Goal: Task Accomplishment & Management: Manage account settings

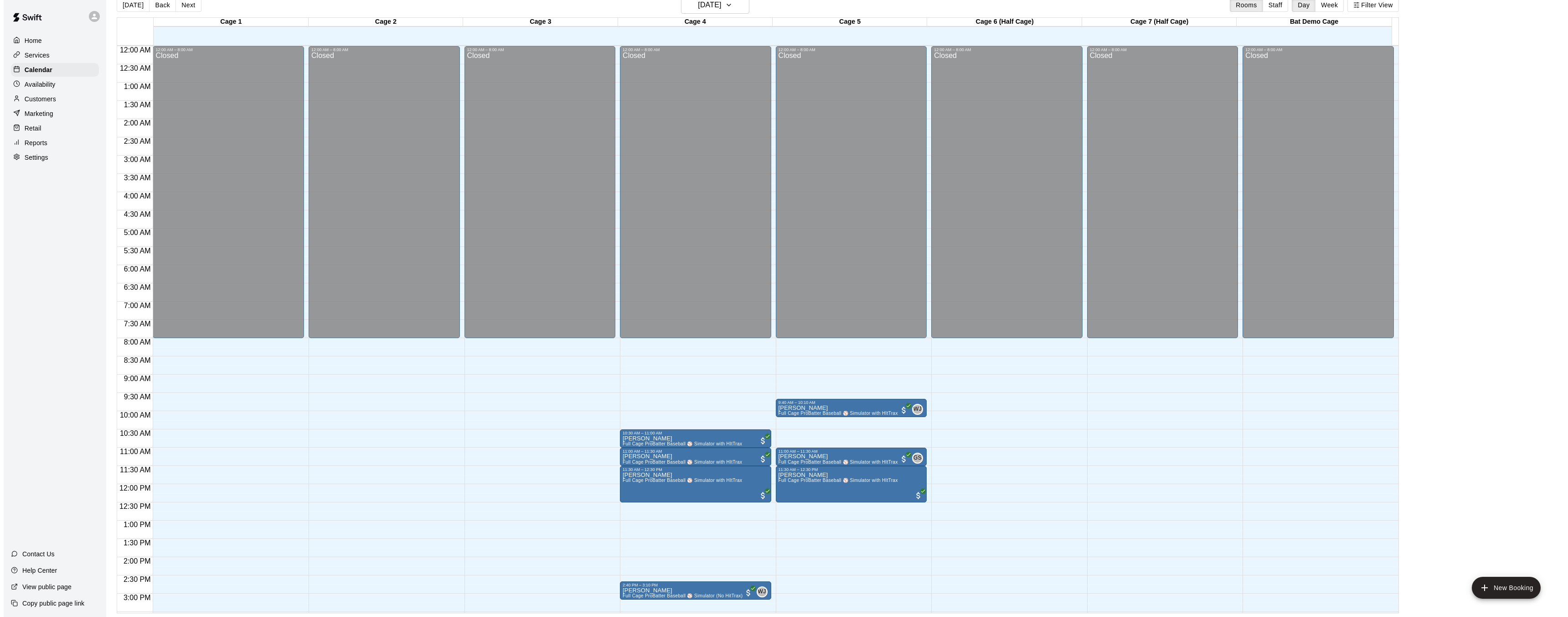
scroll to position [309, 0]
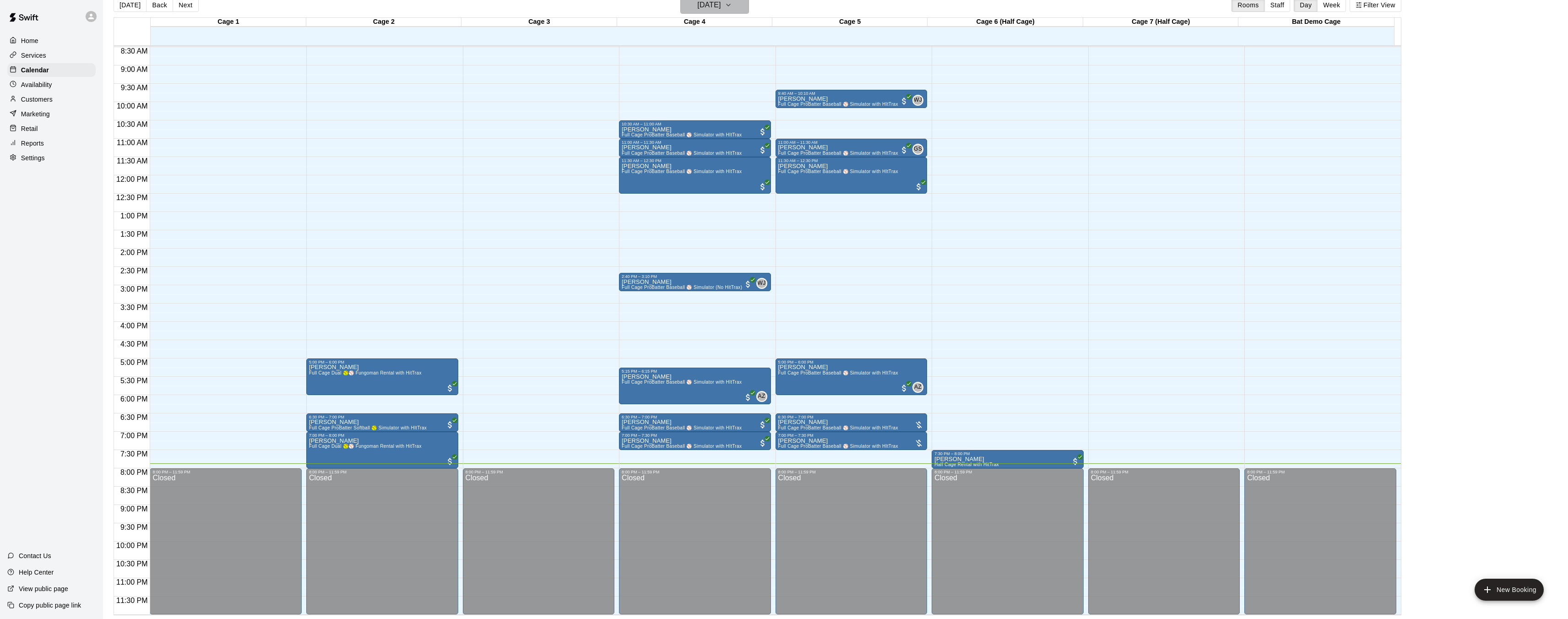
click at [713, 10] on h6 "[DATE]" at bounding box center [709, 5] width 24 height 13
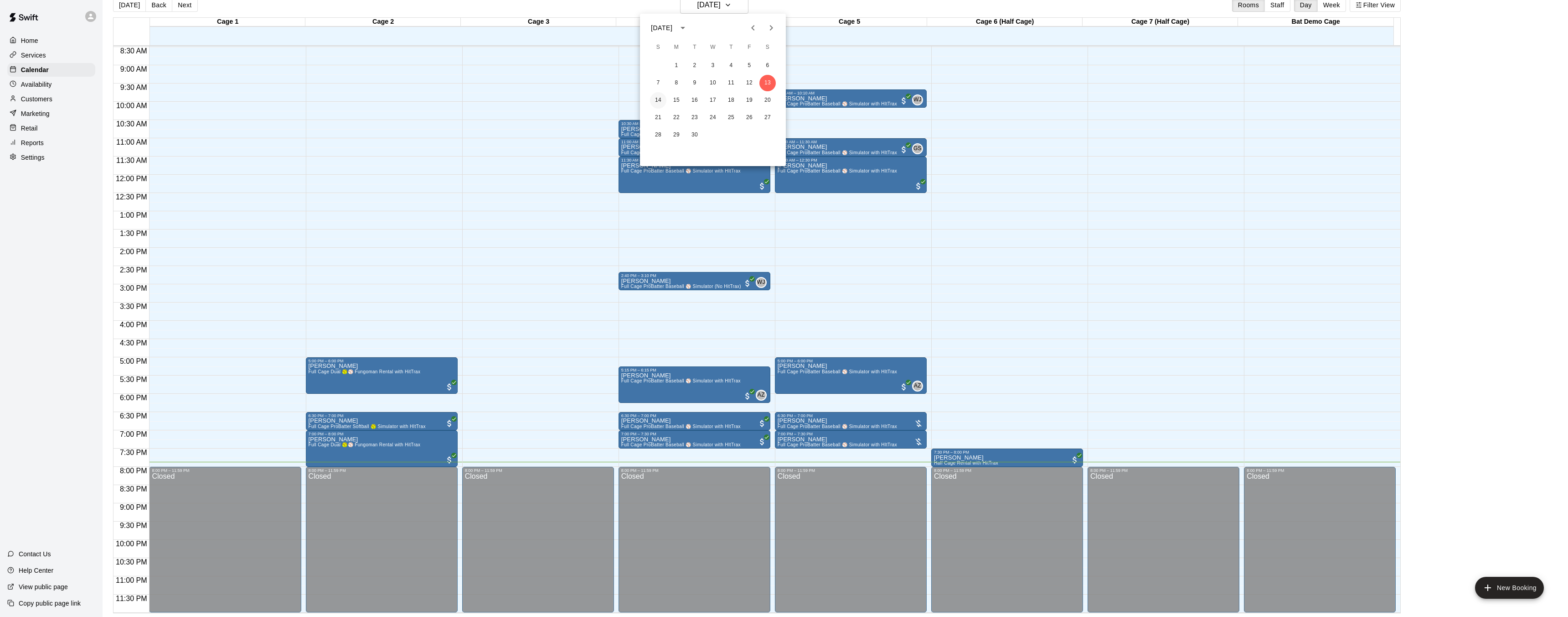
click at [657, 100] on button "14" at bounding box center [658, 100] width 16 height 16
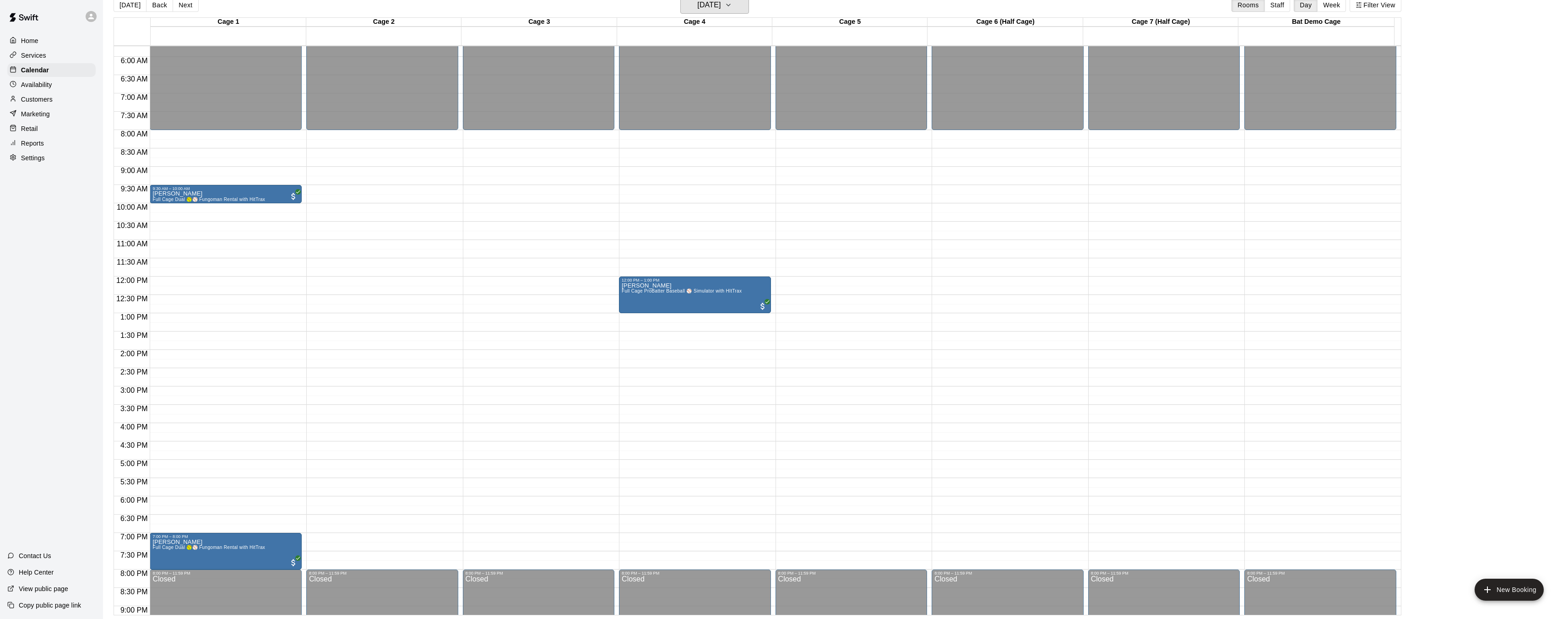
scroll to position [210, 0]
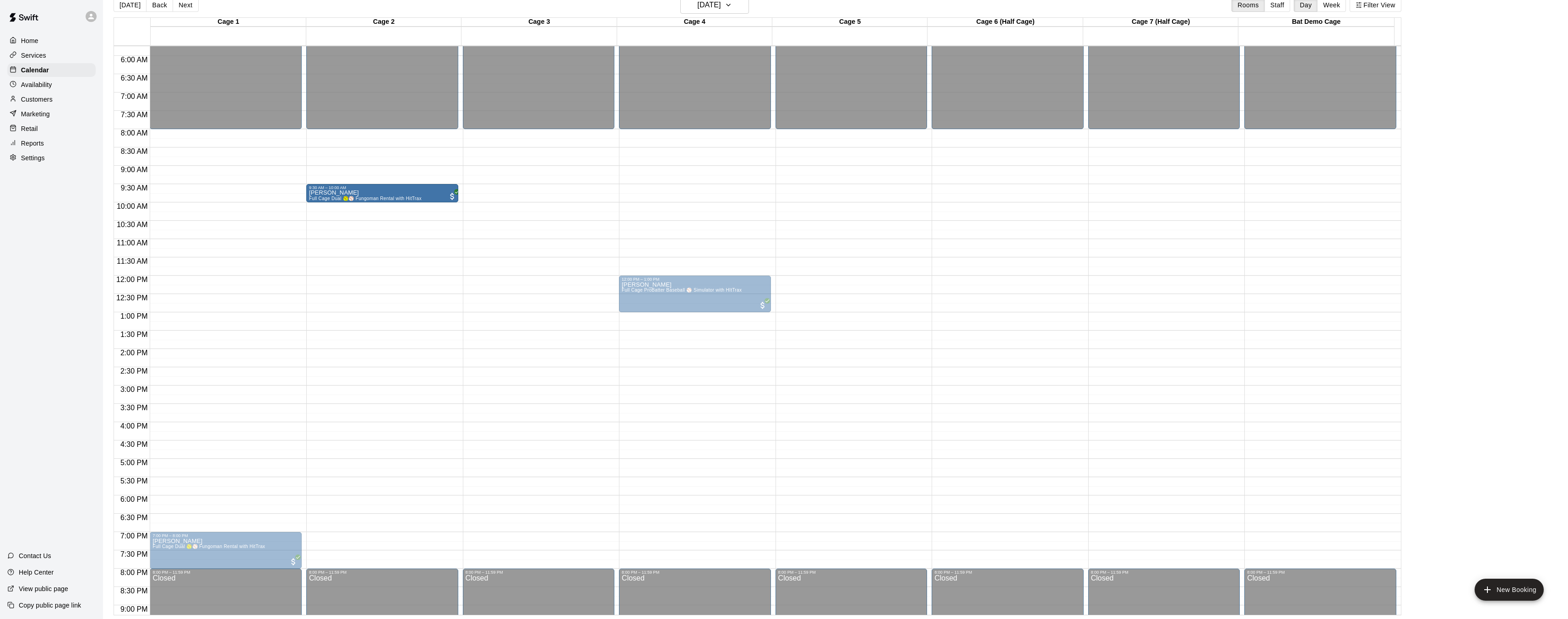
drag, startPoint x: 241, startPoint y: 193, endPoint x: 341, endPoint y: 199, distance: 100.2
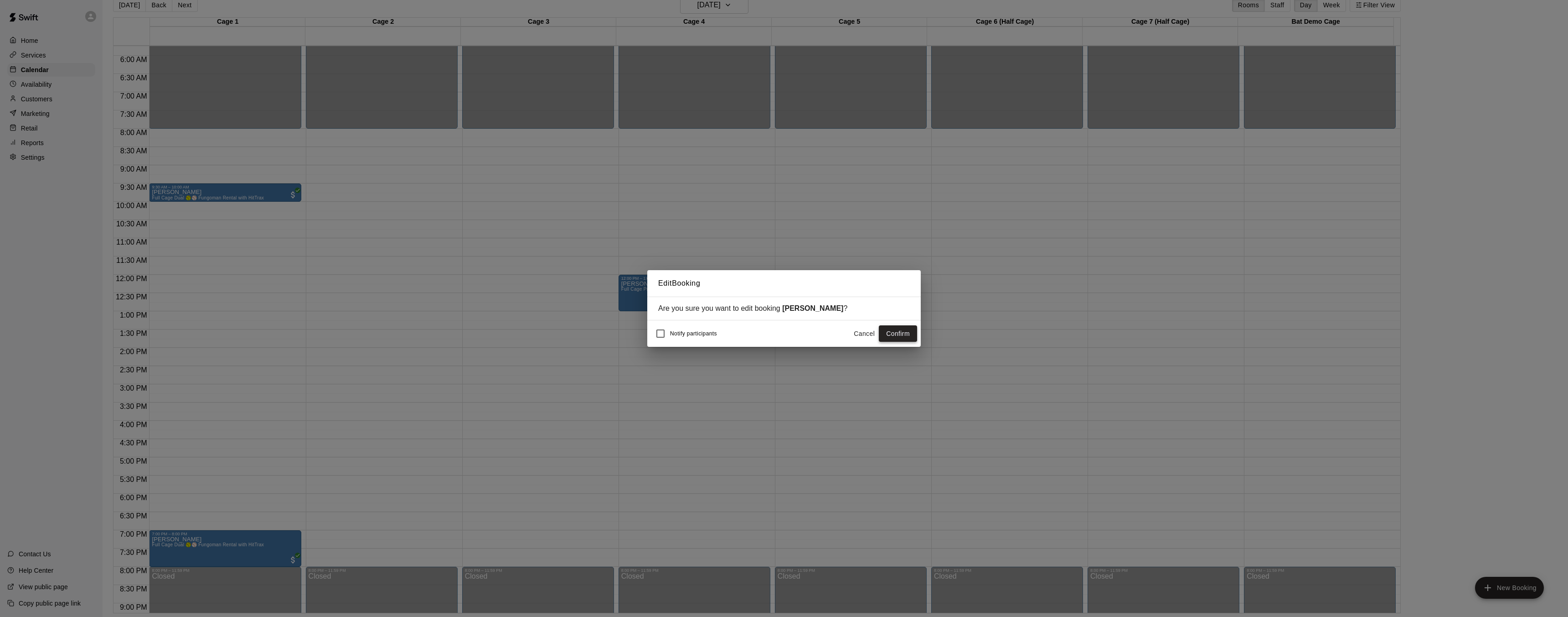
click at [895, 335] on button "Confirm" at bounding box center [898, 334] width 38 height 17
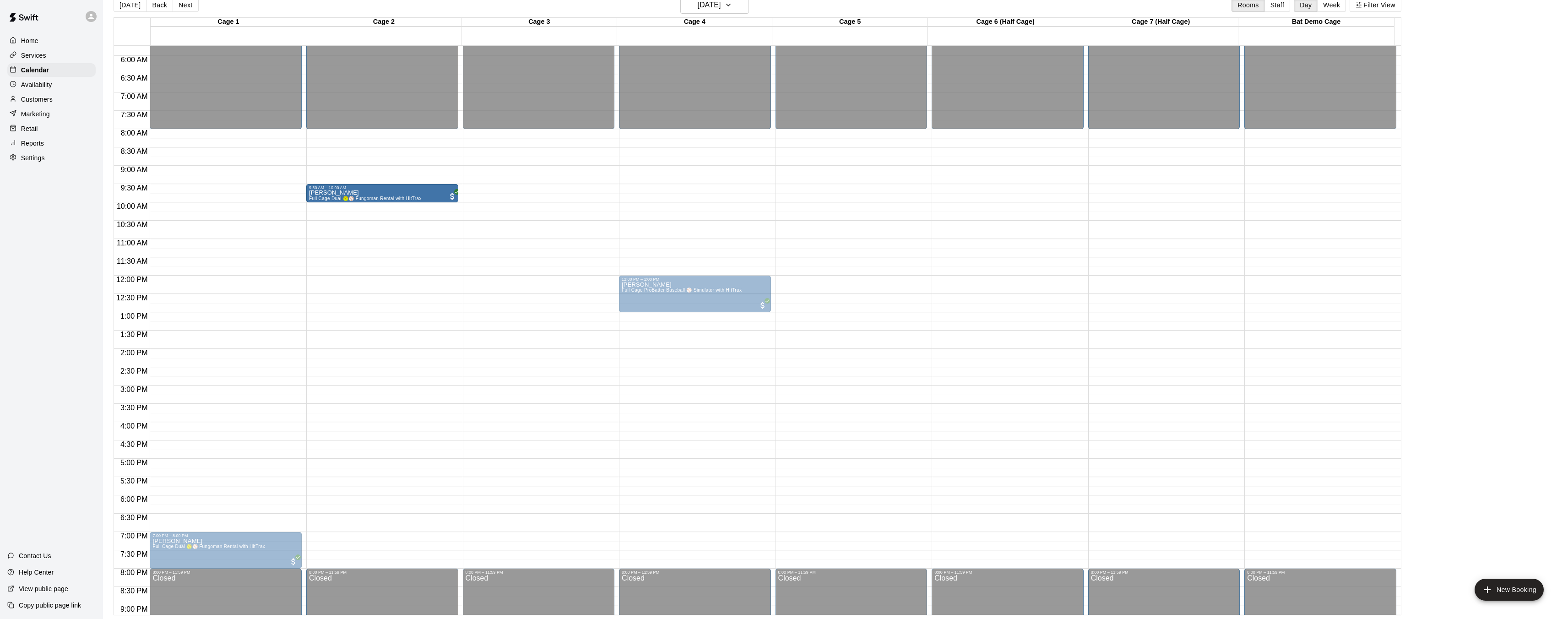
drag, startPoint x: 257, startPoint y: 187, endPoint x: 353, endPoint y: 190, distance: 96.0
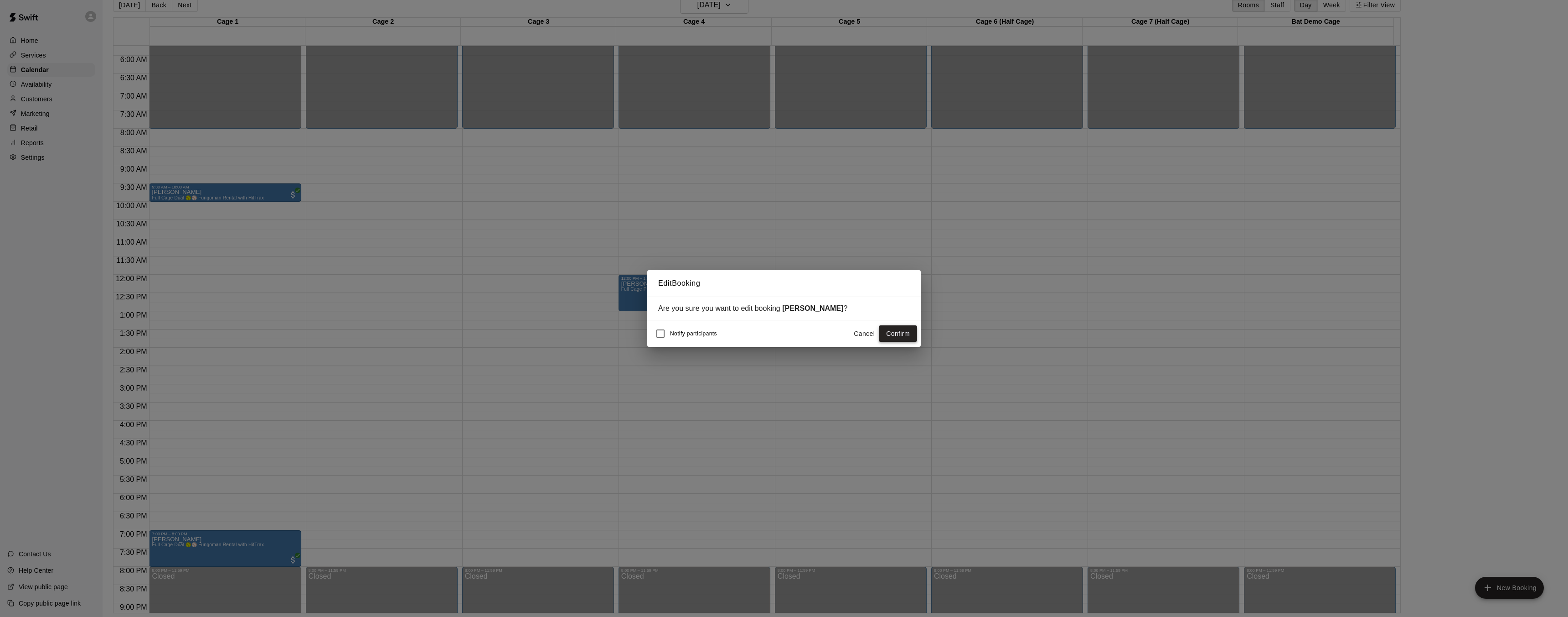
click at [901, 335] on button "Confirm" at bounding box center [898, 334] width 38 height 17
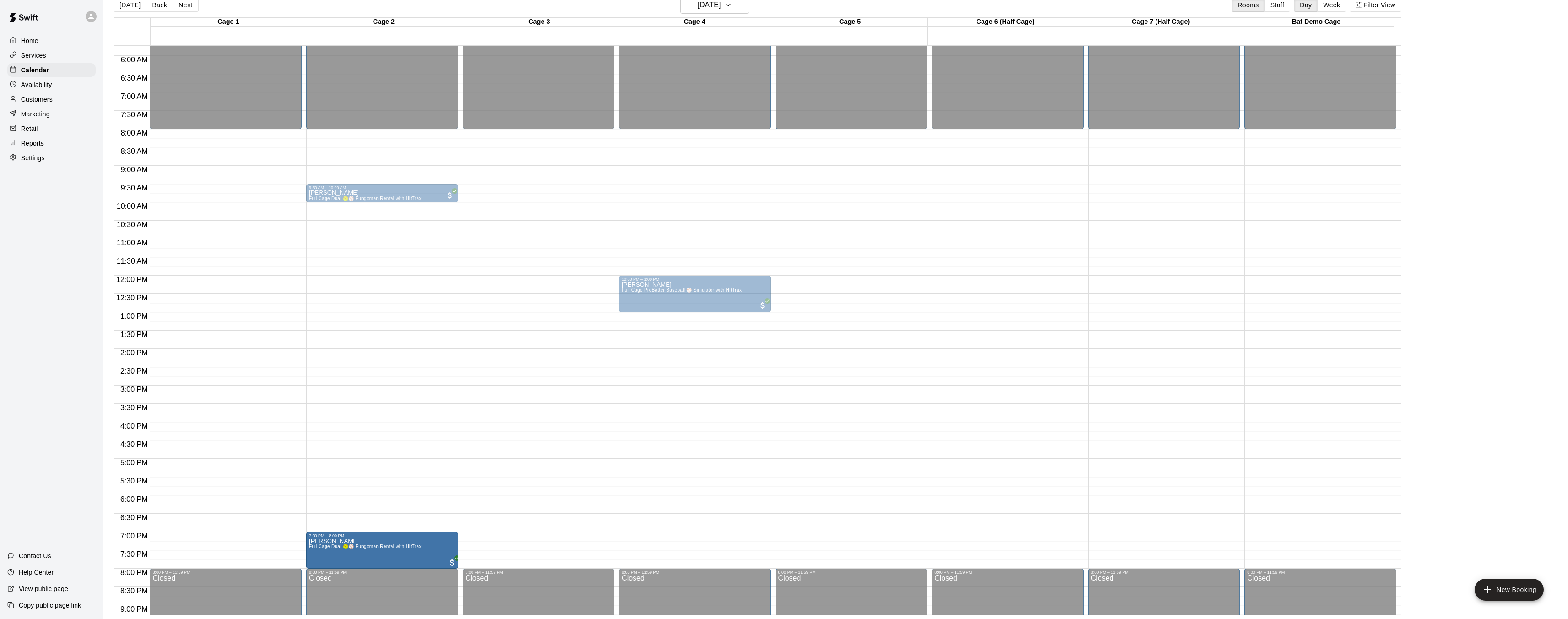
drag, startPoint x: 230, startPoint y: 546, endPoint x: 351, endPoint y: 551, distance: 121.1
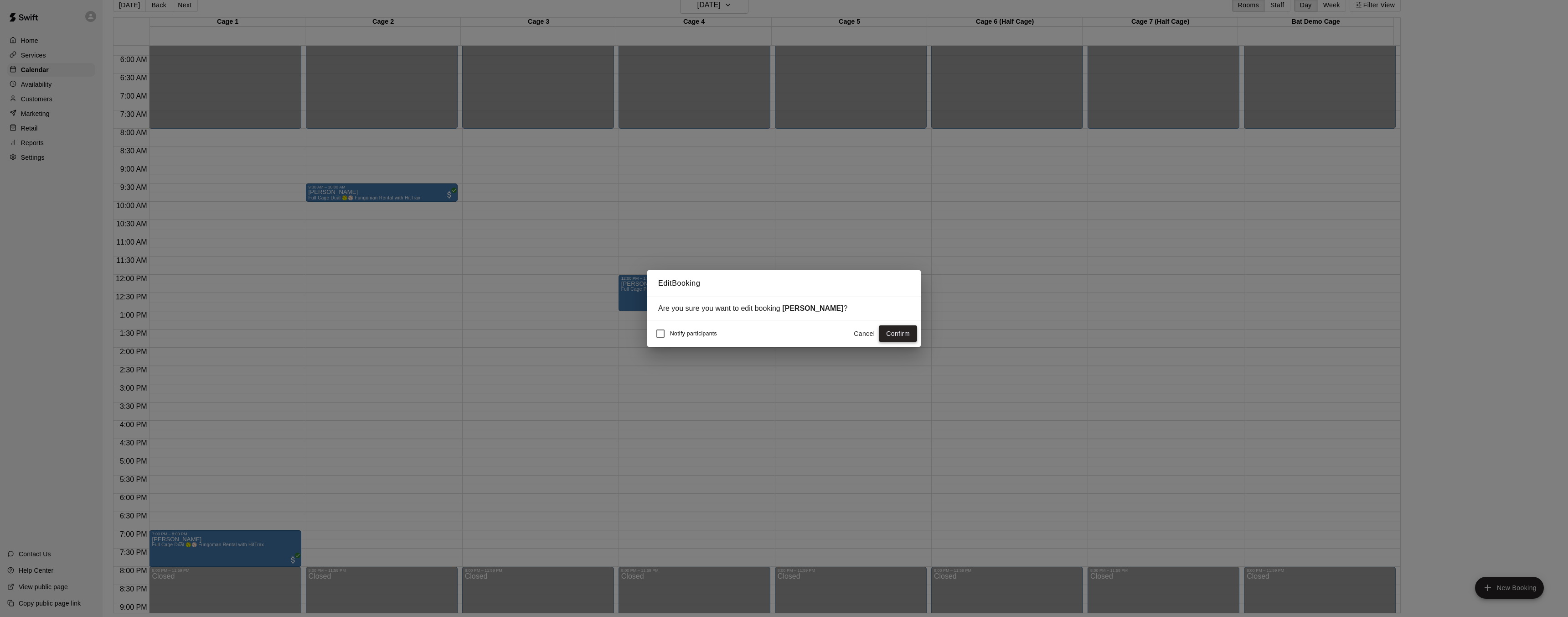
click at [911, 338] on button "Confirm" at bounding box center [898, 334] width 38 height 17
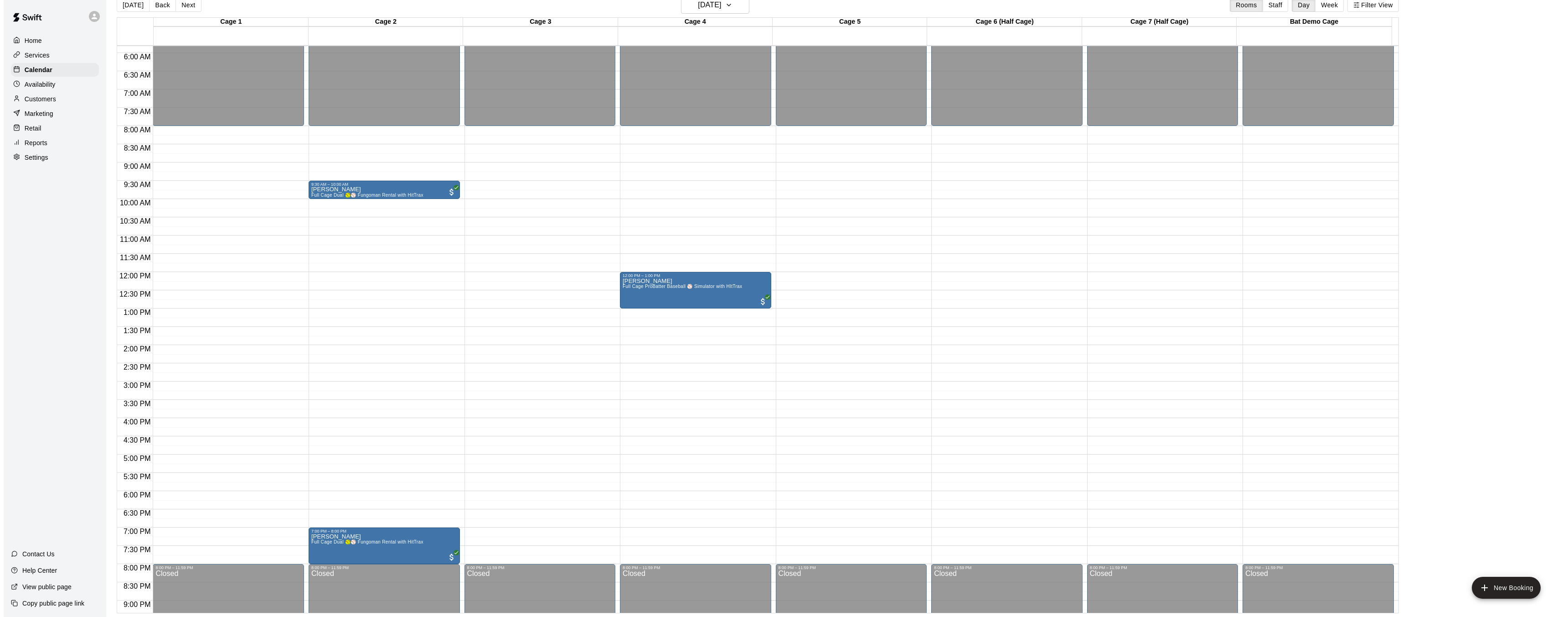
scroll to position [210, 0]
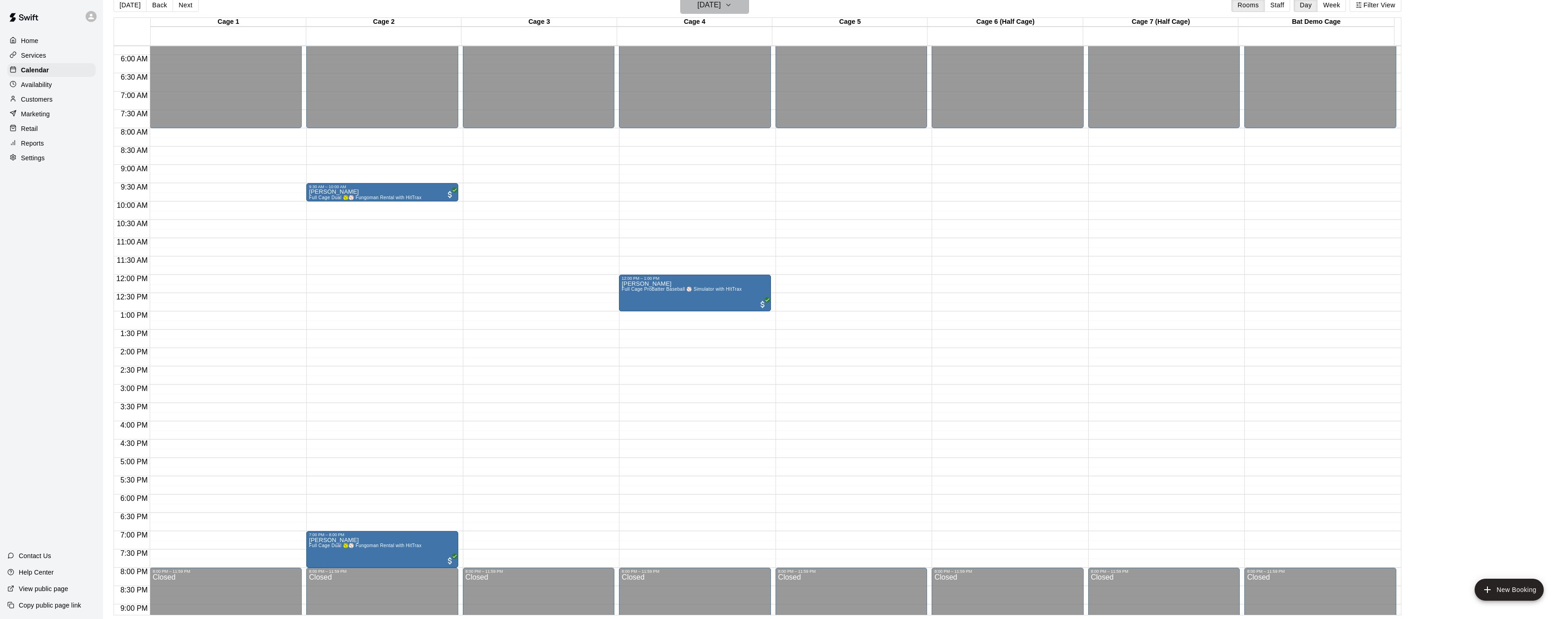
click at [697, 5] on h6 "[DATE]" at bounding box center [709, 5] width 24 height 13
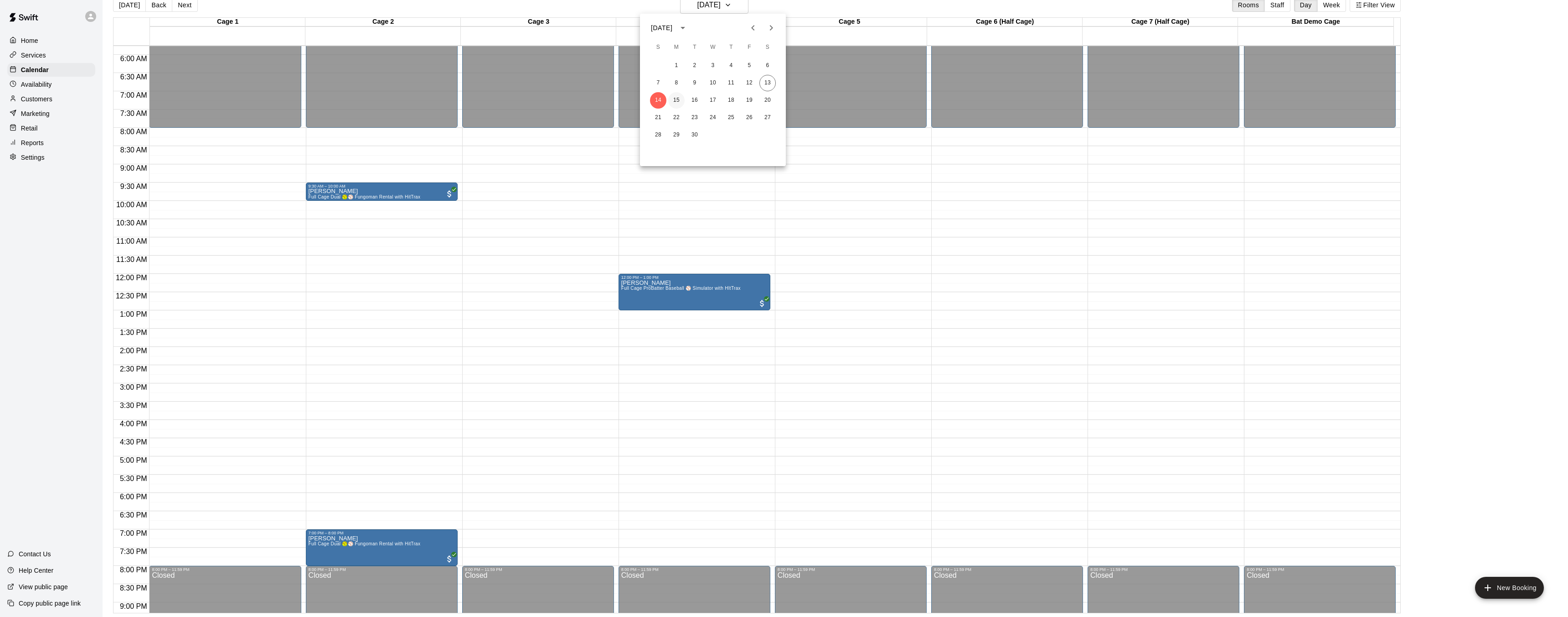
click at [678, 100] on button "15" at bounding box center [676, 100] width 16 height 16
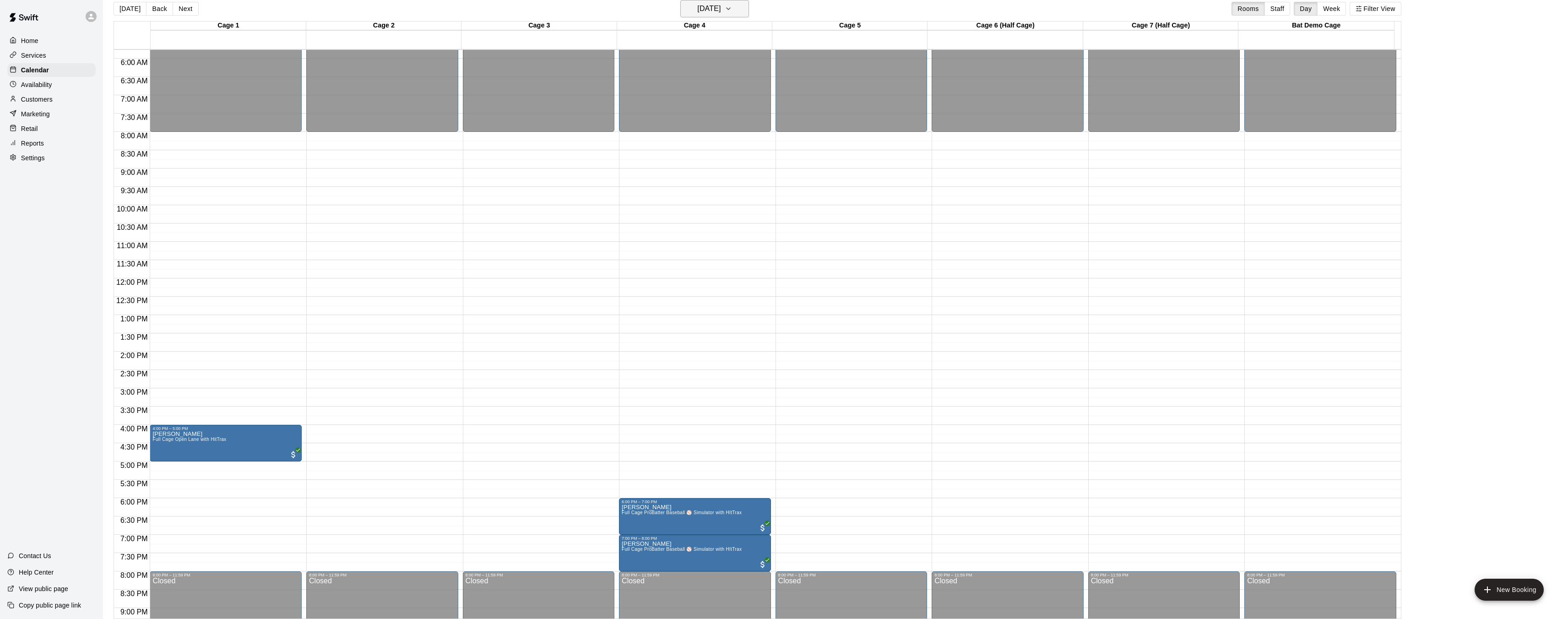
click at [697, 12] on h6 "[DATE]" at bounding box center [709, 9] width 24 height 13
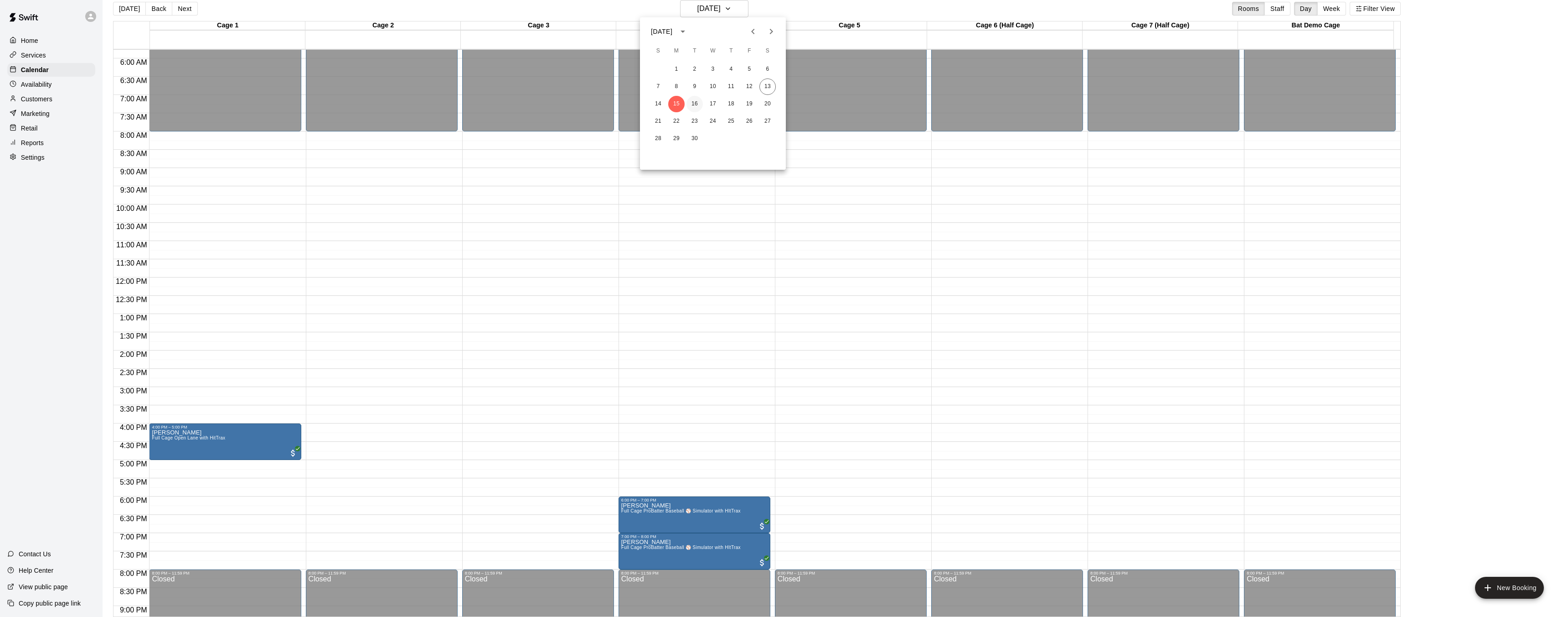
click at [694, 104] on button "16" at bounding box center [695, 104] width 16 height 16
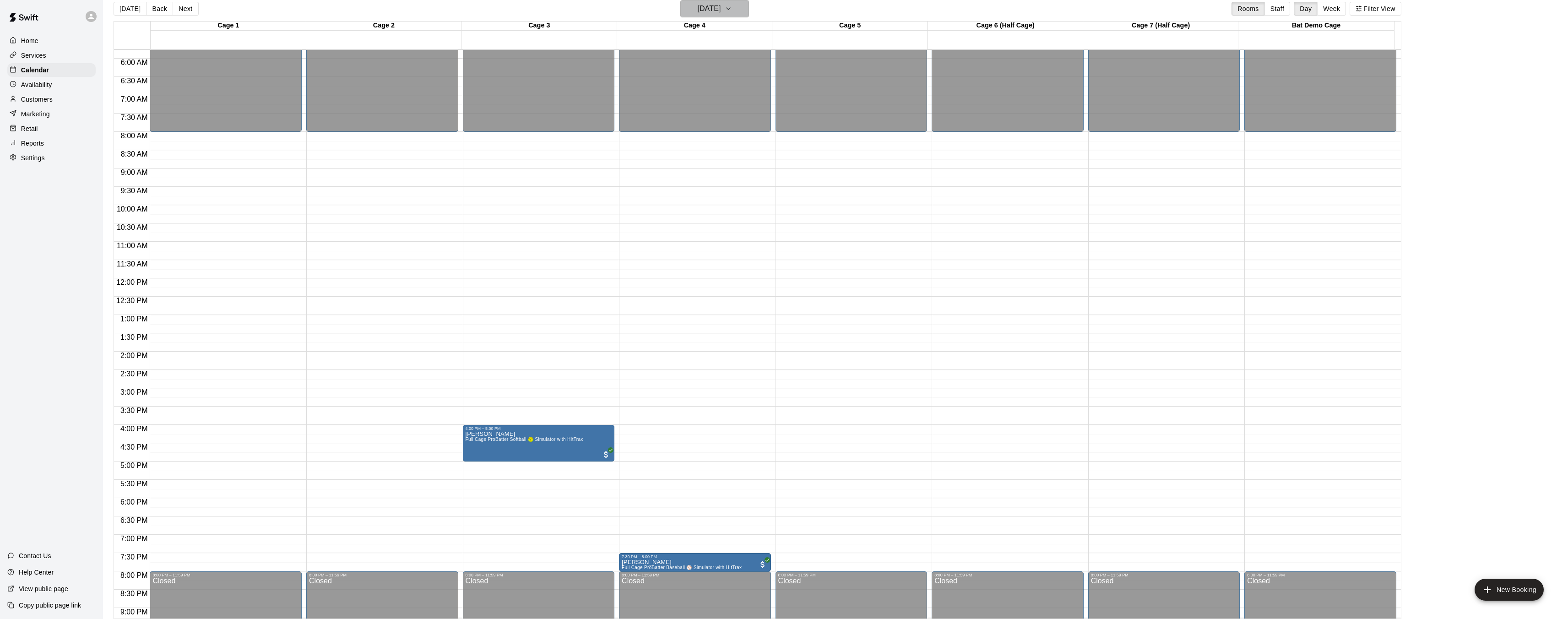
click at [719, 11] on h6 "[DATE]" at bounding box center [709, 9] width 24 height 13
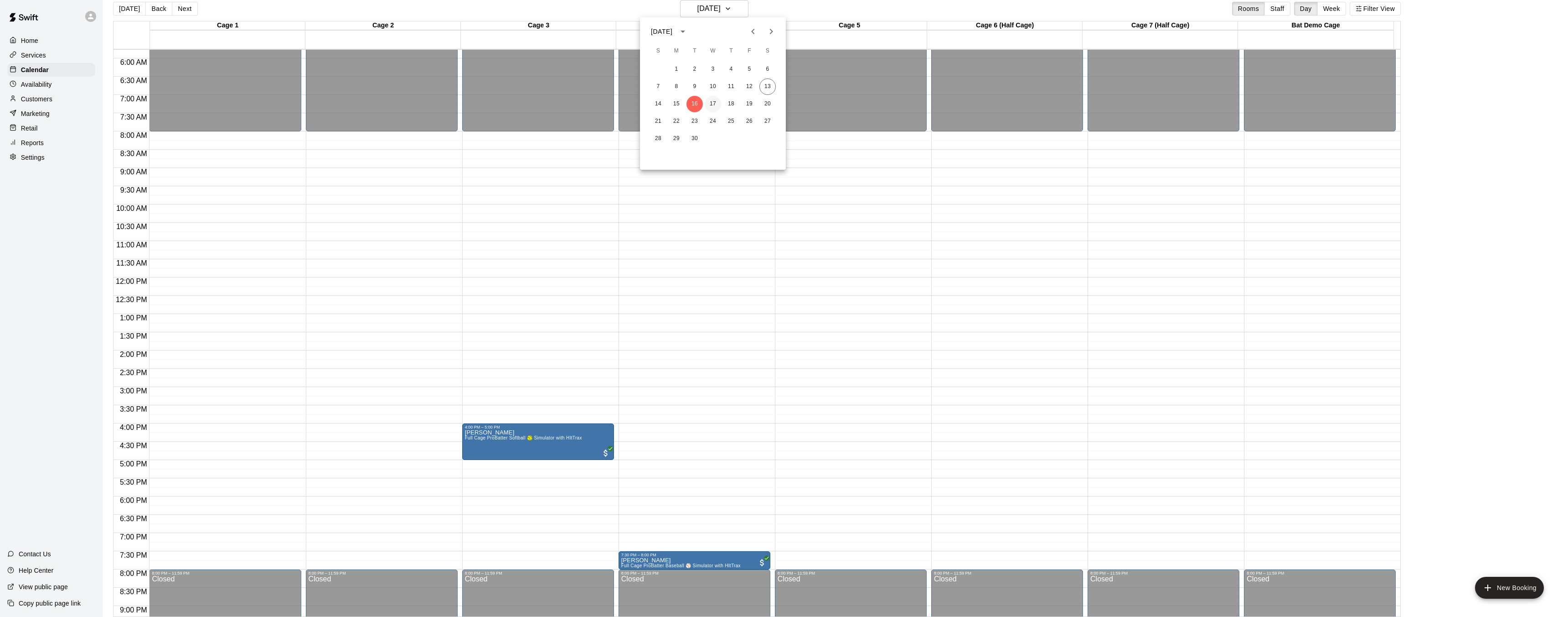
click at [719, 106] on button "17" at bounding box center [713, 104] width 16 height 16
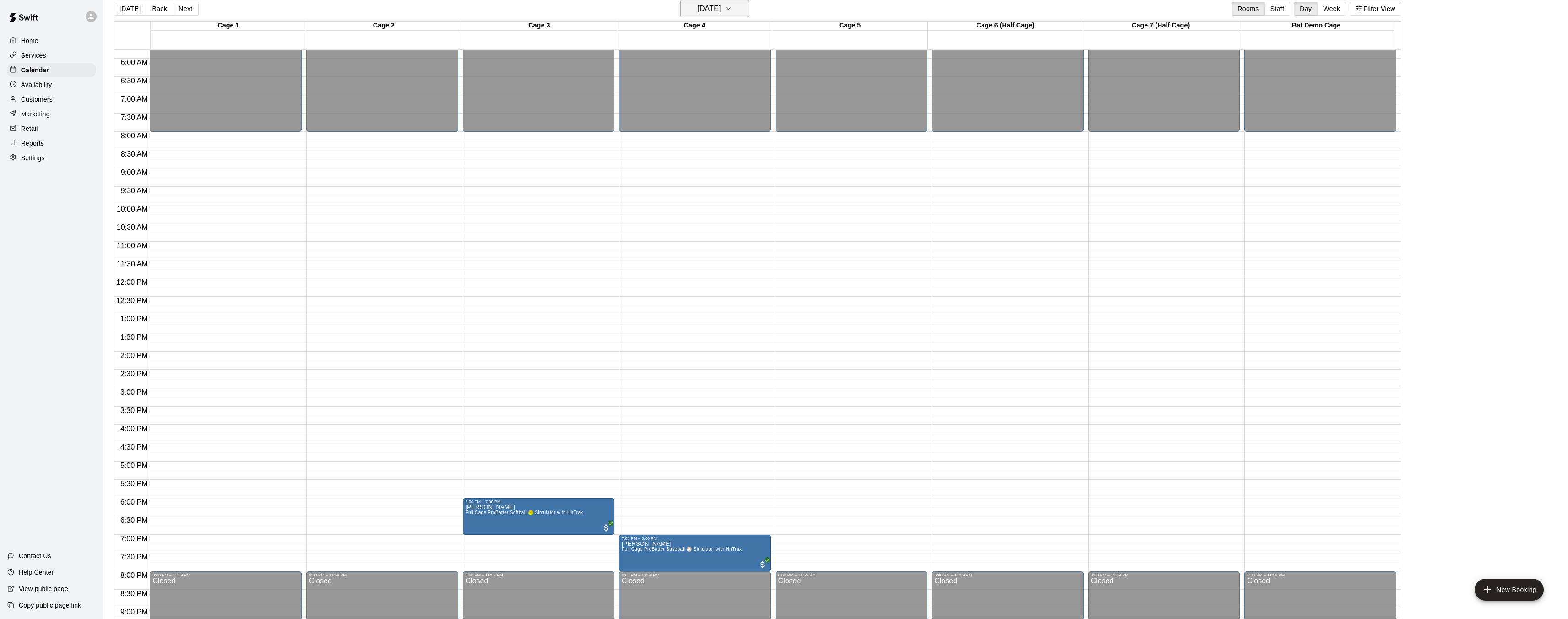
click at [698, 10] on h6 "[DATE]" at bounding box center [709, 9] width 24 height 13
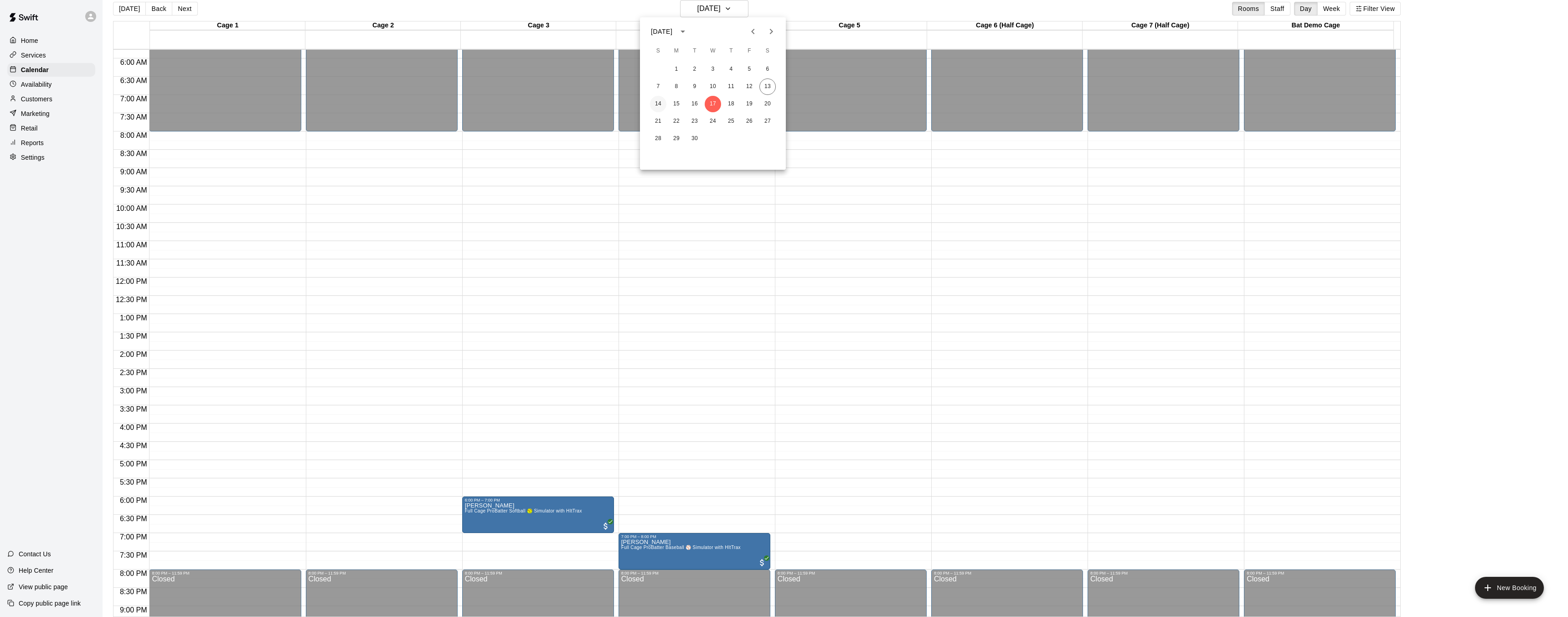
click at [664, 107] on button "14" at bounding box center [658, 104] width 16 height 16
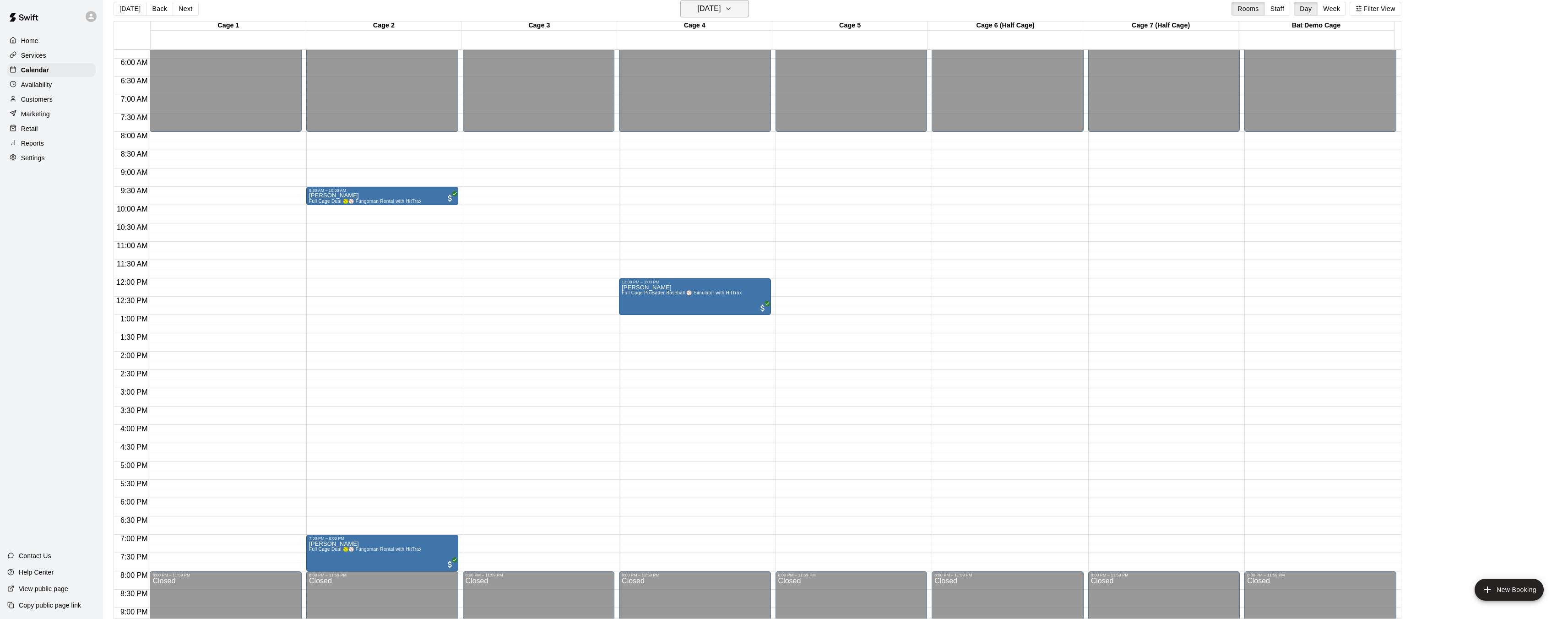
click at [705, 12] on h6 "[DATE]" at bounding box center [709, 9] width 24 height 13
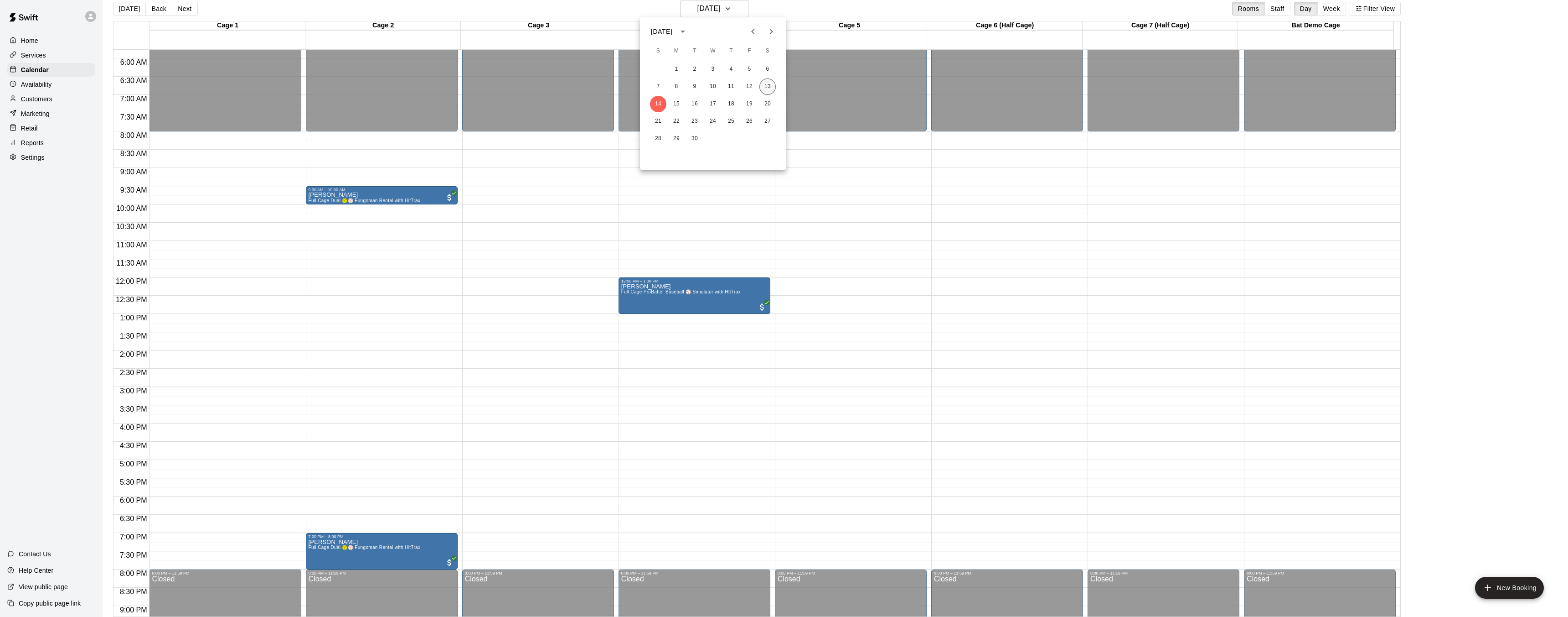
click at [769, 87] on button "13" at bounding box center [767, 87] width 16 height 16
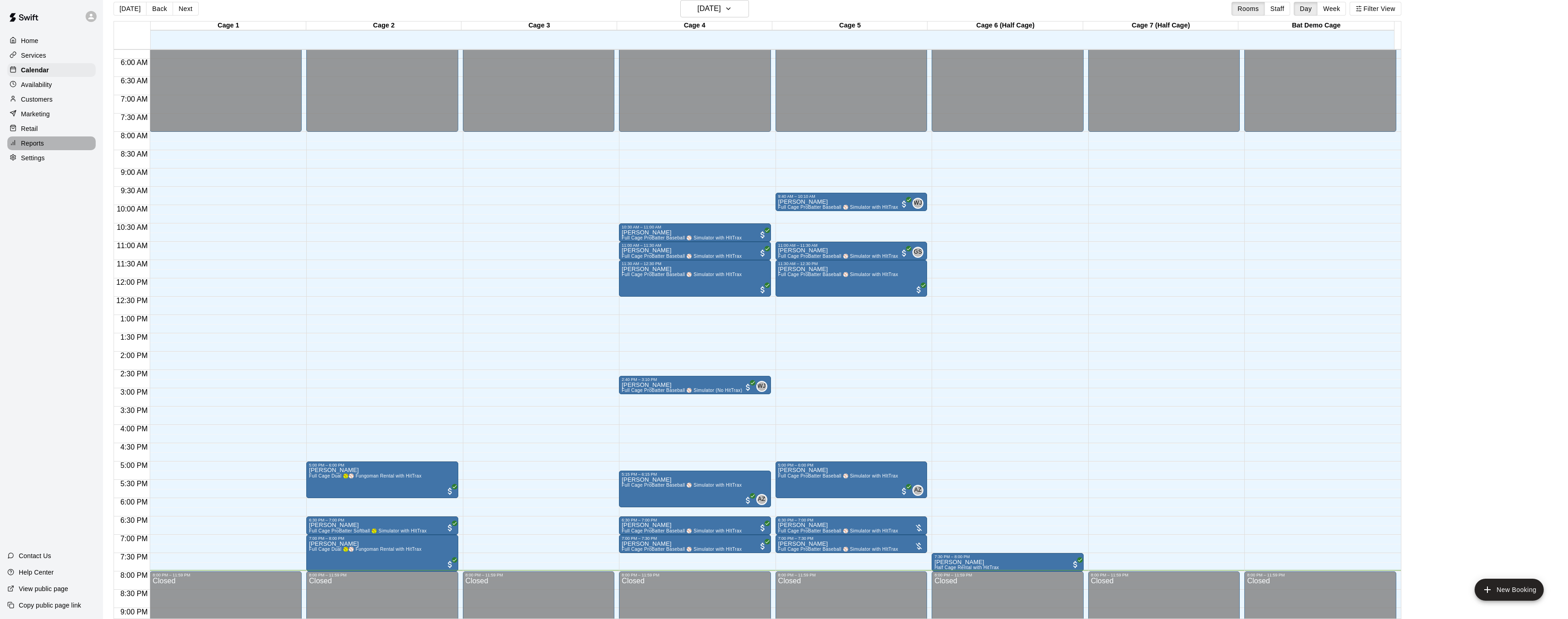
click at [45, 144] on div "Reports" at bounding box center [52, 143] width 89 height 14
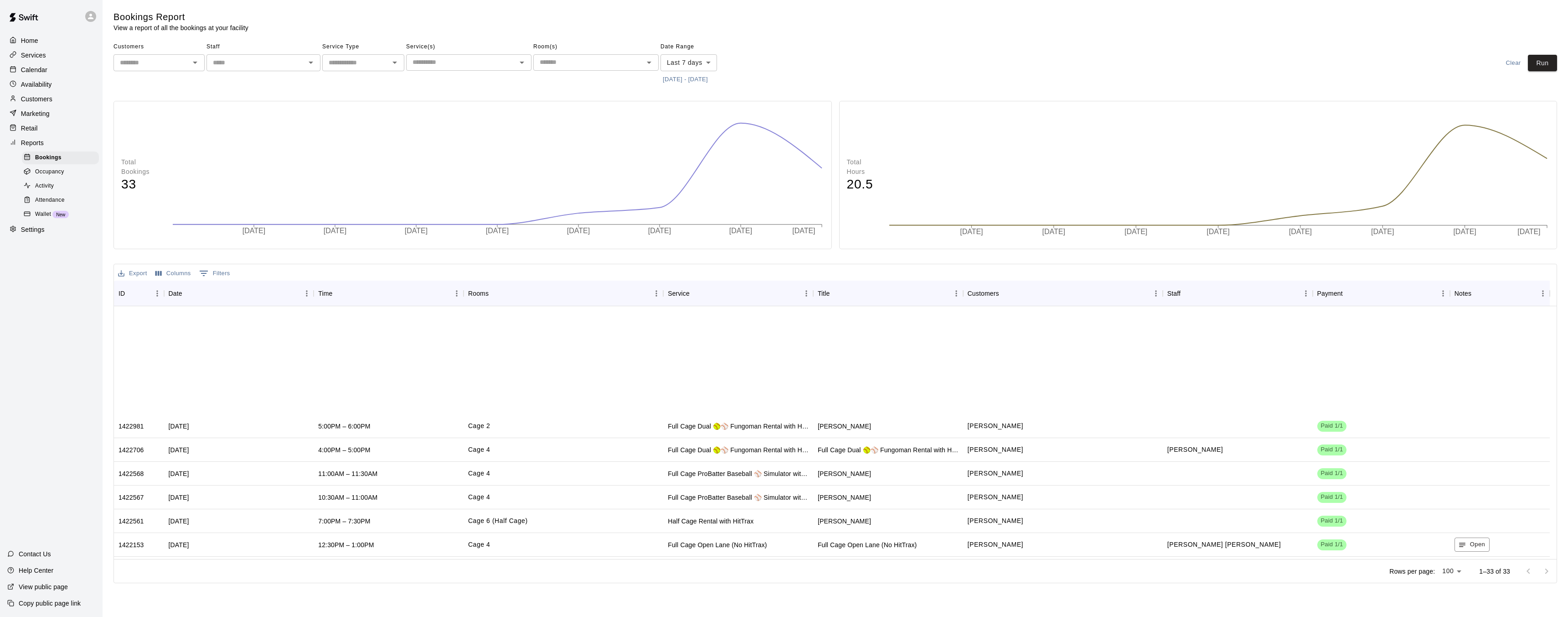
scroll to position [530, 0]
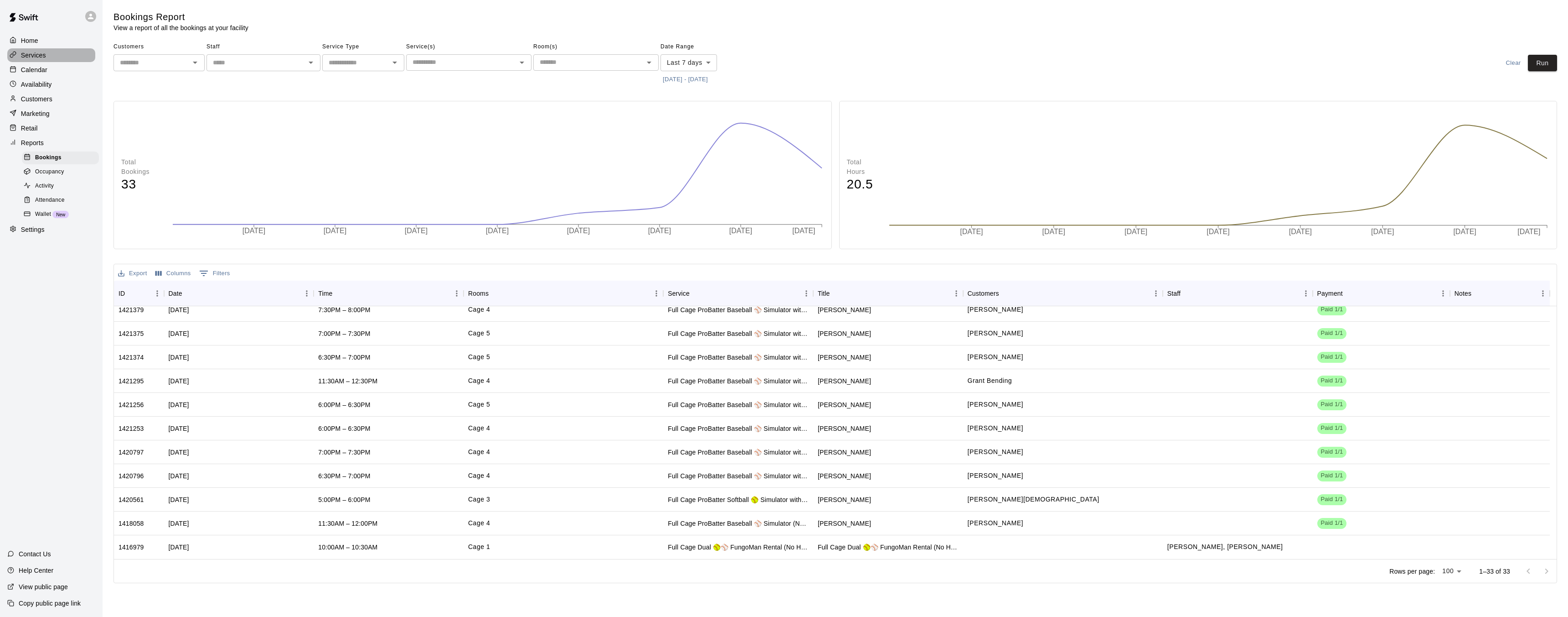
click at [38, 54] on p "Services" at bounding box center [33, 55] width 25 height 9
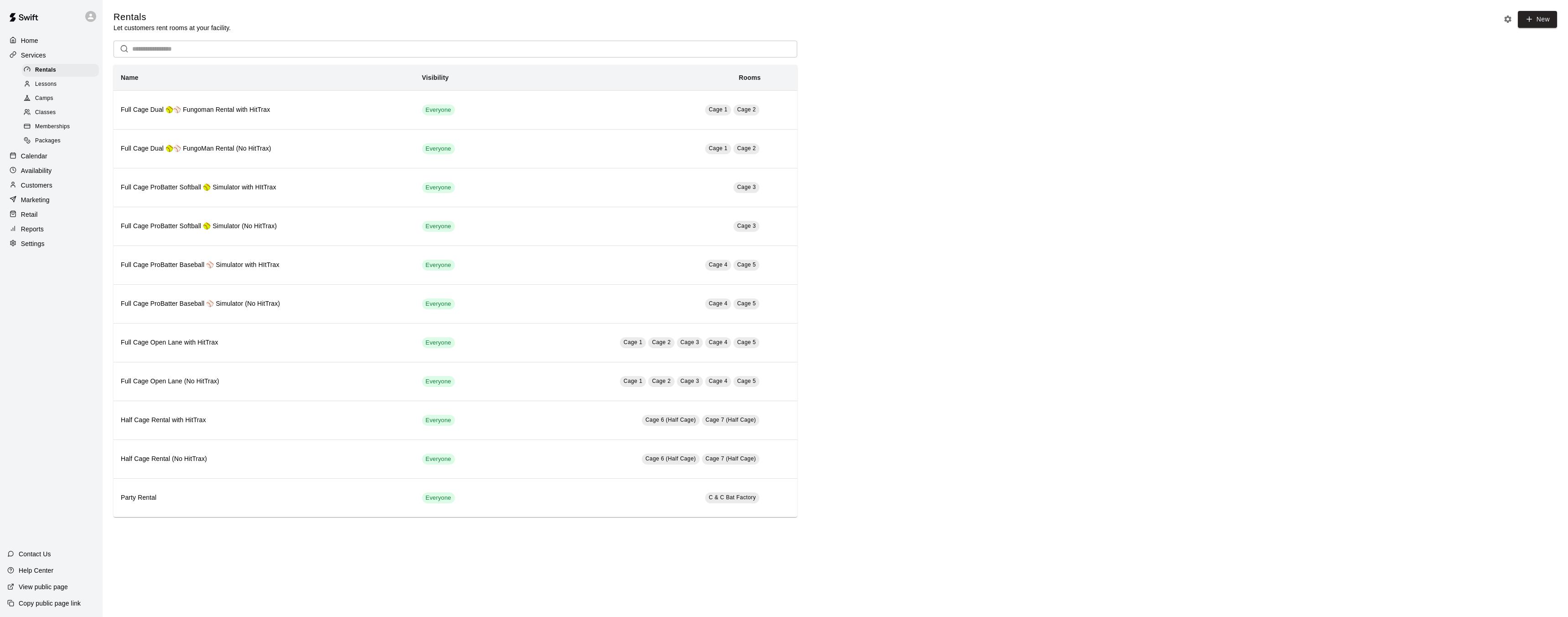
click at [41, 52] on p "Services" at bounding box center [33, 55] width 25 height 9
